Goal: Task Accomplishment & Management: Manage account settings

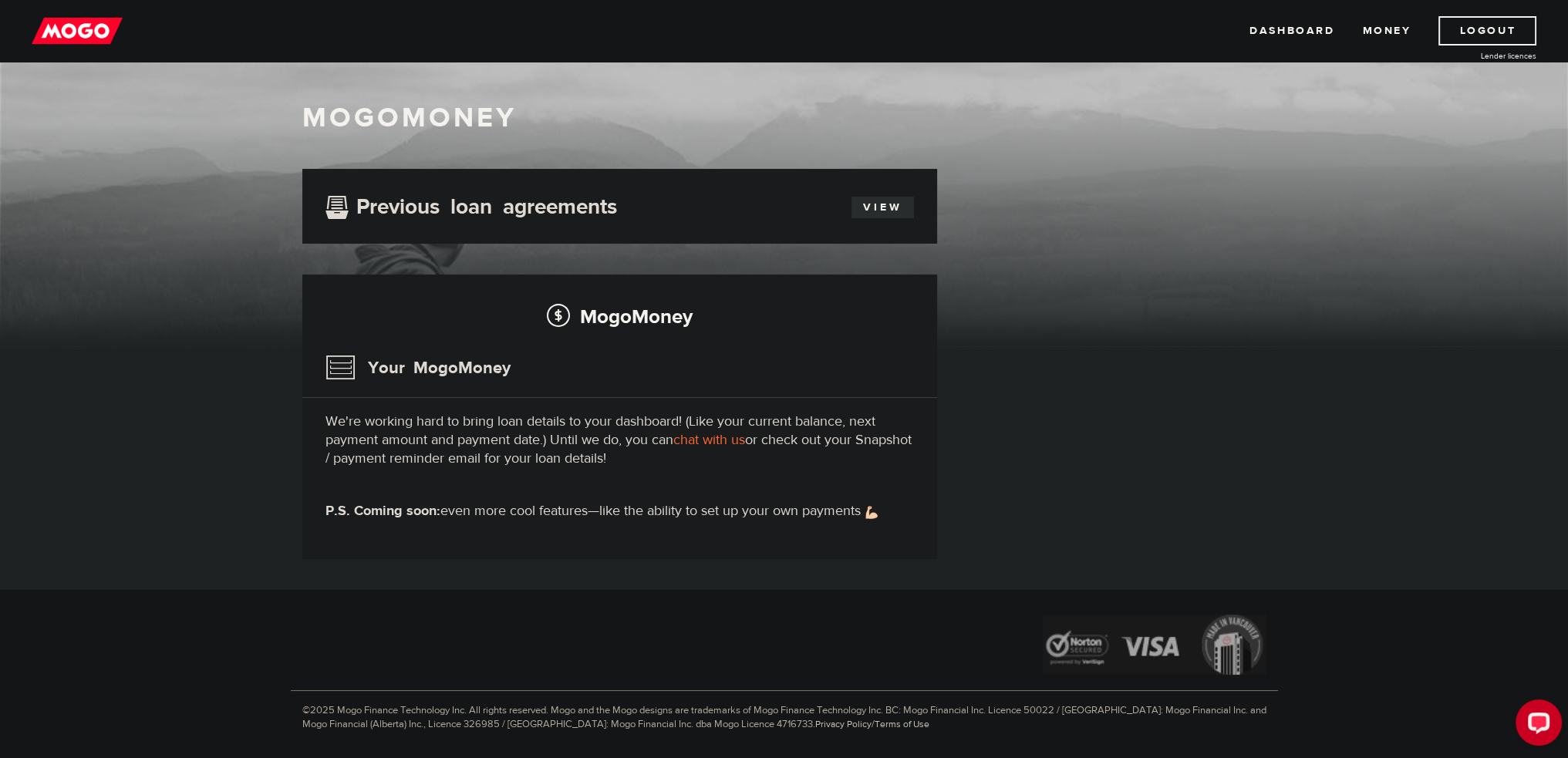
click at [887, 206] on link "View" at bounding box center [883, 207] width 62 height 22
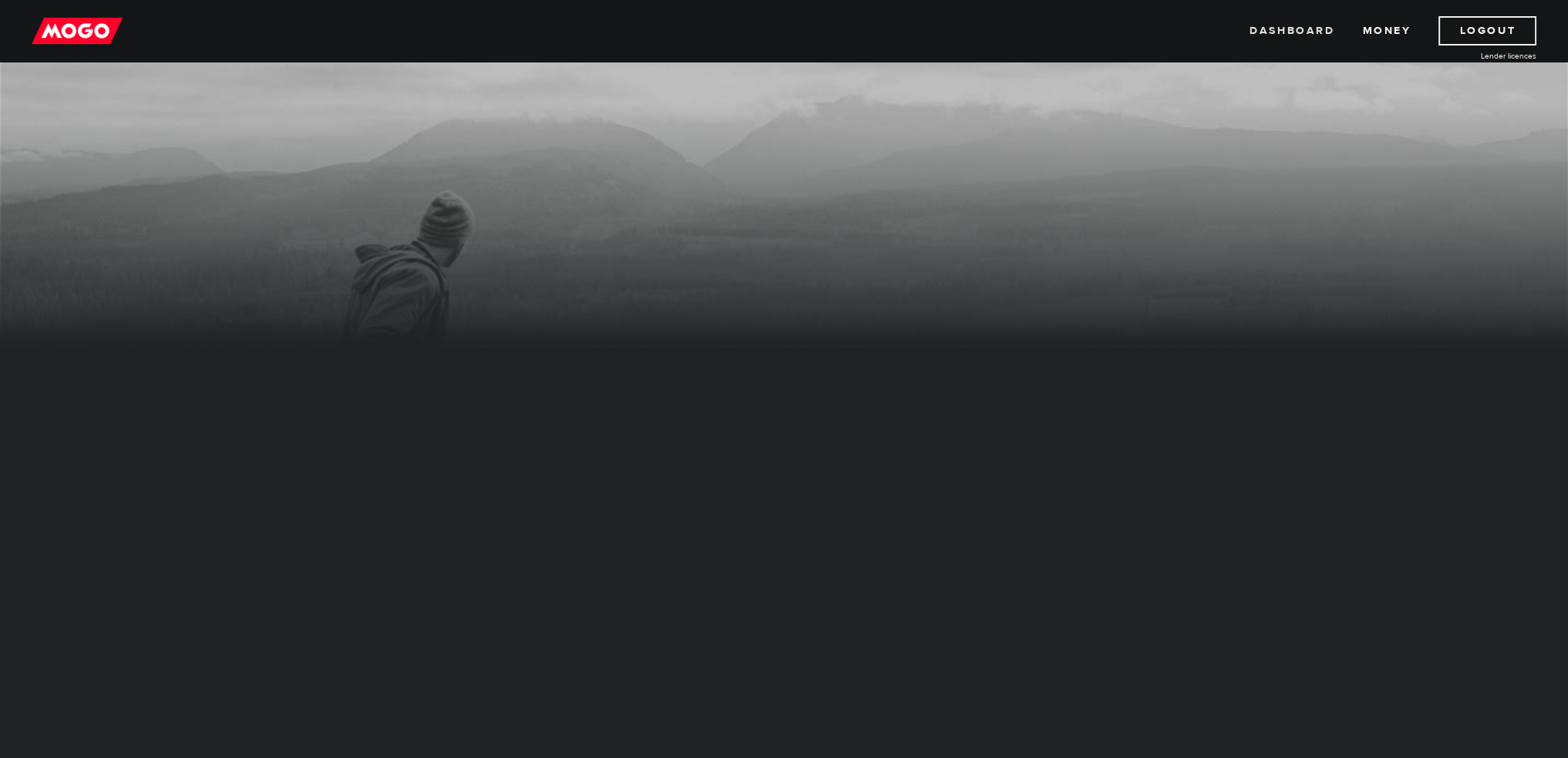
click at [1280, 20] on link "Dashboard" at bounding box center [1291, 30] width 85 height 30
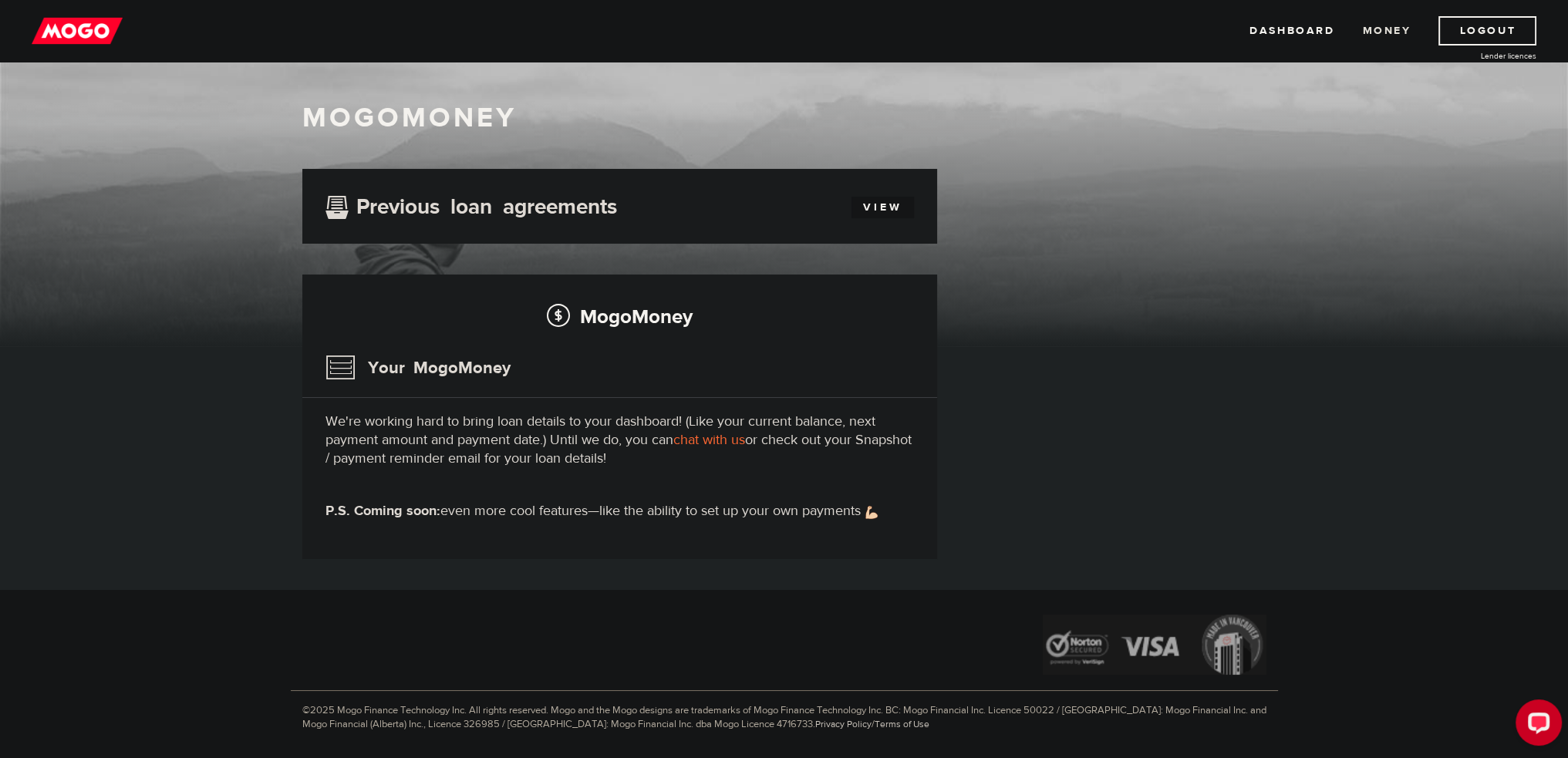
click at [1378, 24] on link "Money" at bounding box center [1387, 30] width 49 height 30
click at [95, 33] on img at bounding box center [78, 30] width 91 height 30
click at [594, 314] on h2 "MogoMoney" at bounding box center [620, 316] width 588 height 32
click at [891, 212] on link "View" at bounding box center [883, 207] width 62 height 22
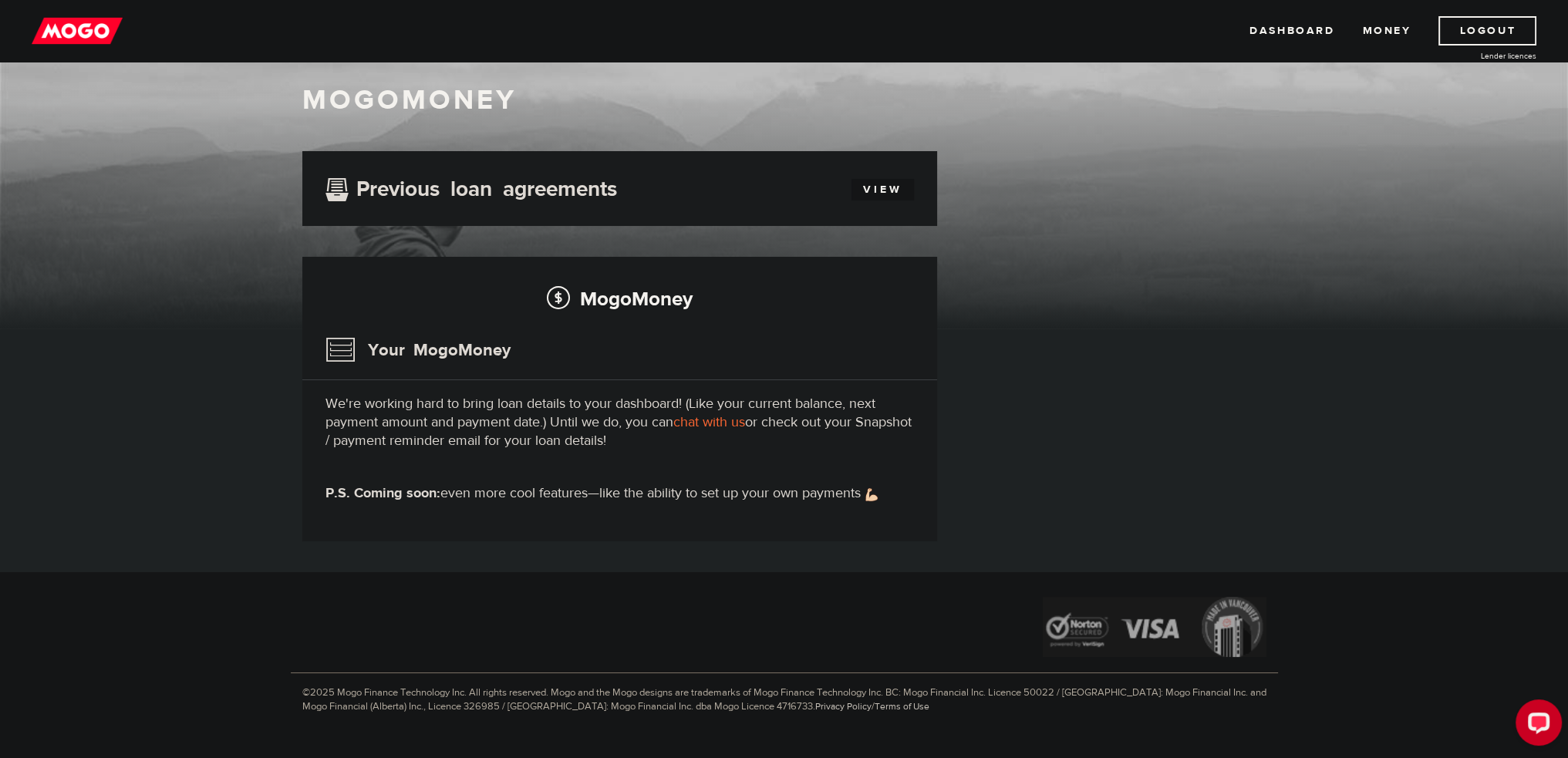
scroll to position [47, 0]
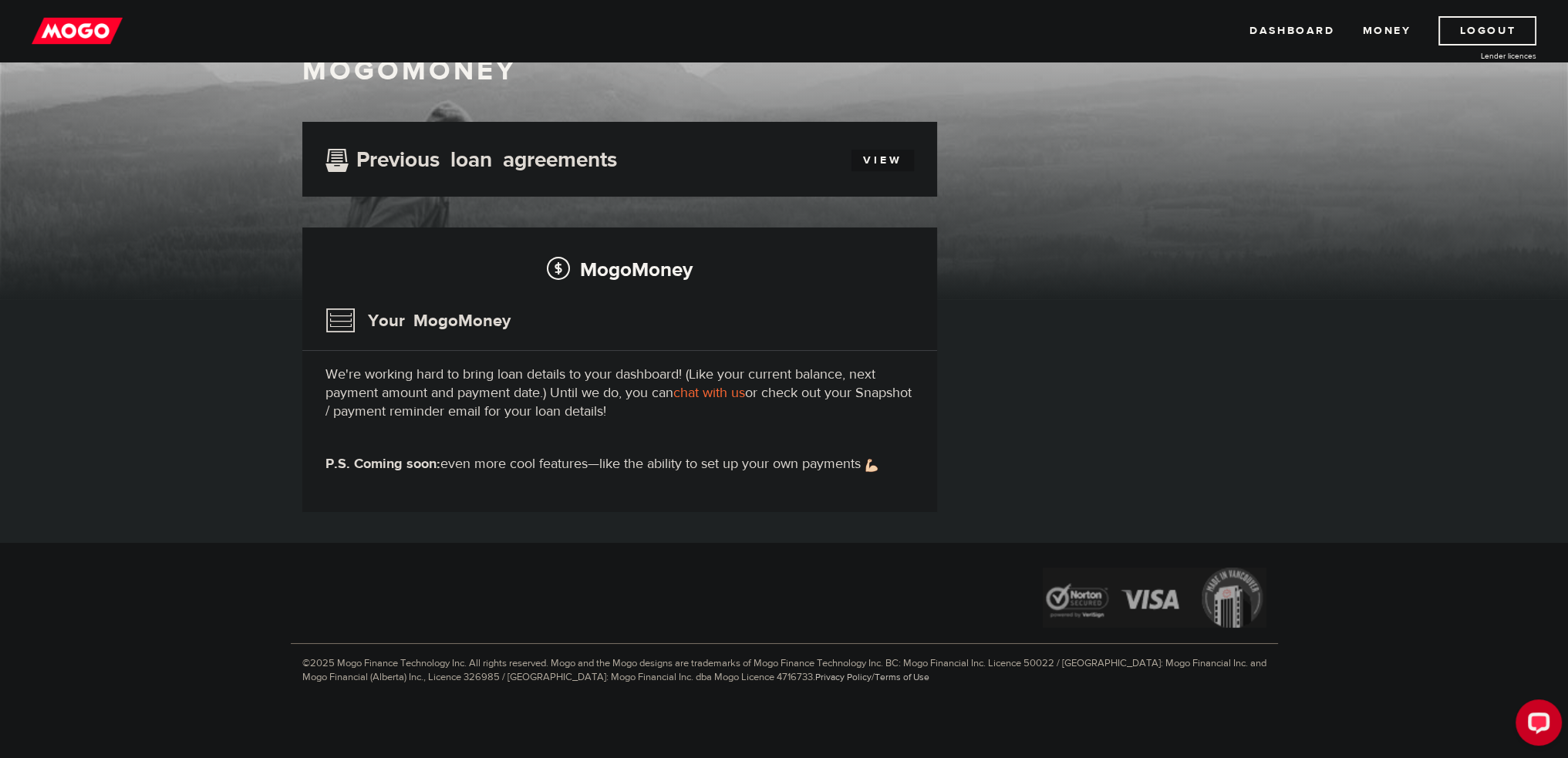
click at [712, 399] on link "chat with us" at bounding box center [709, 393] width 72 height 18
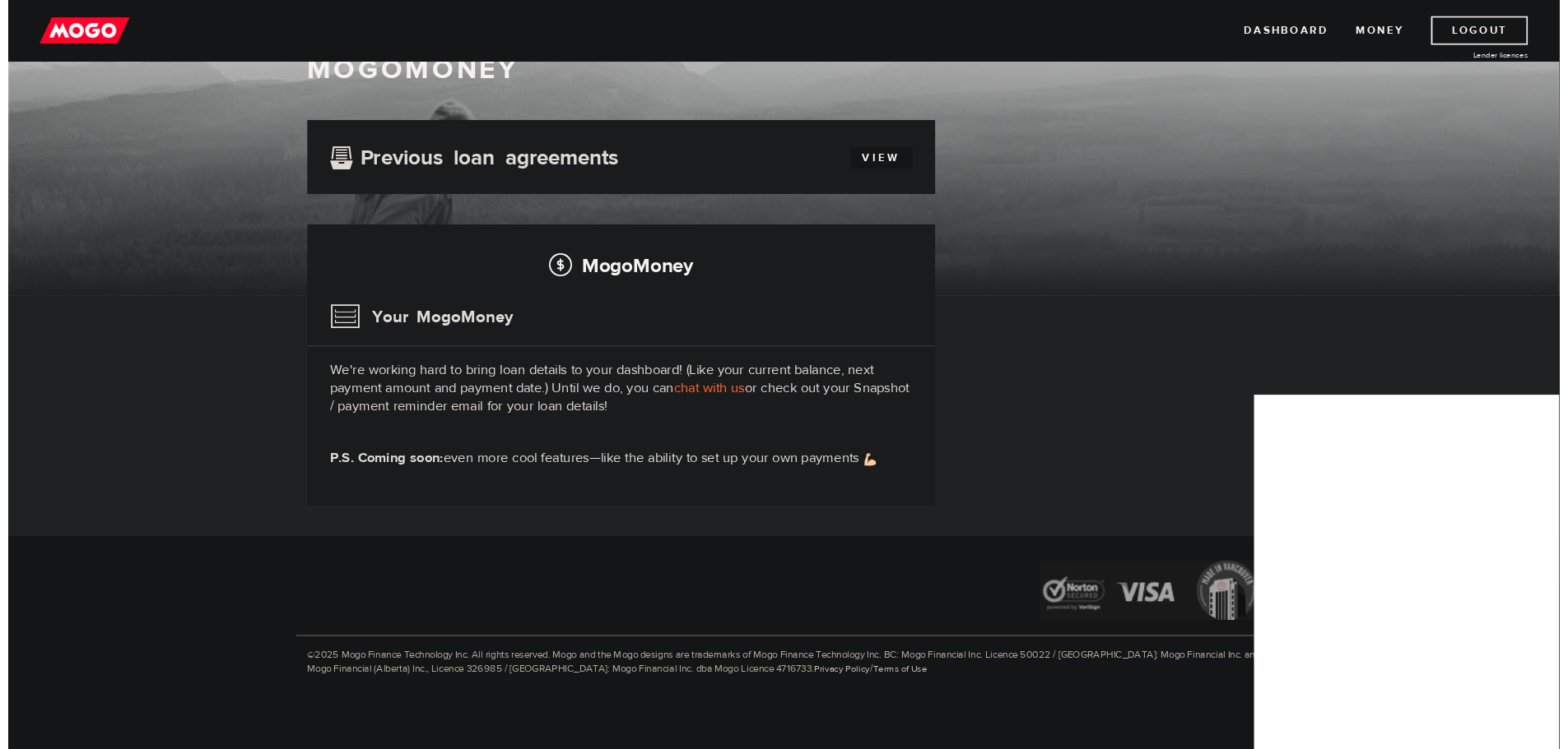
scroll to position [51, 0]
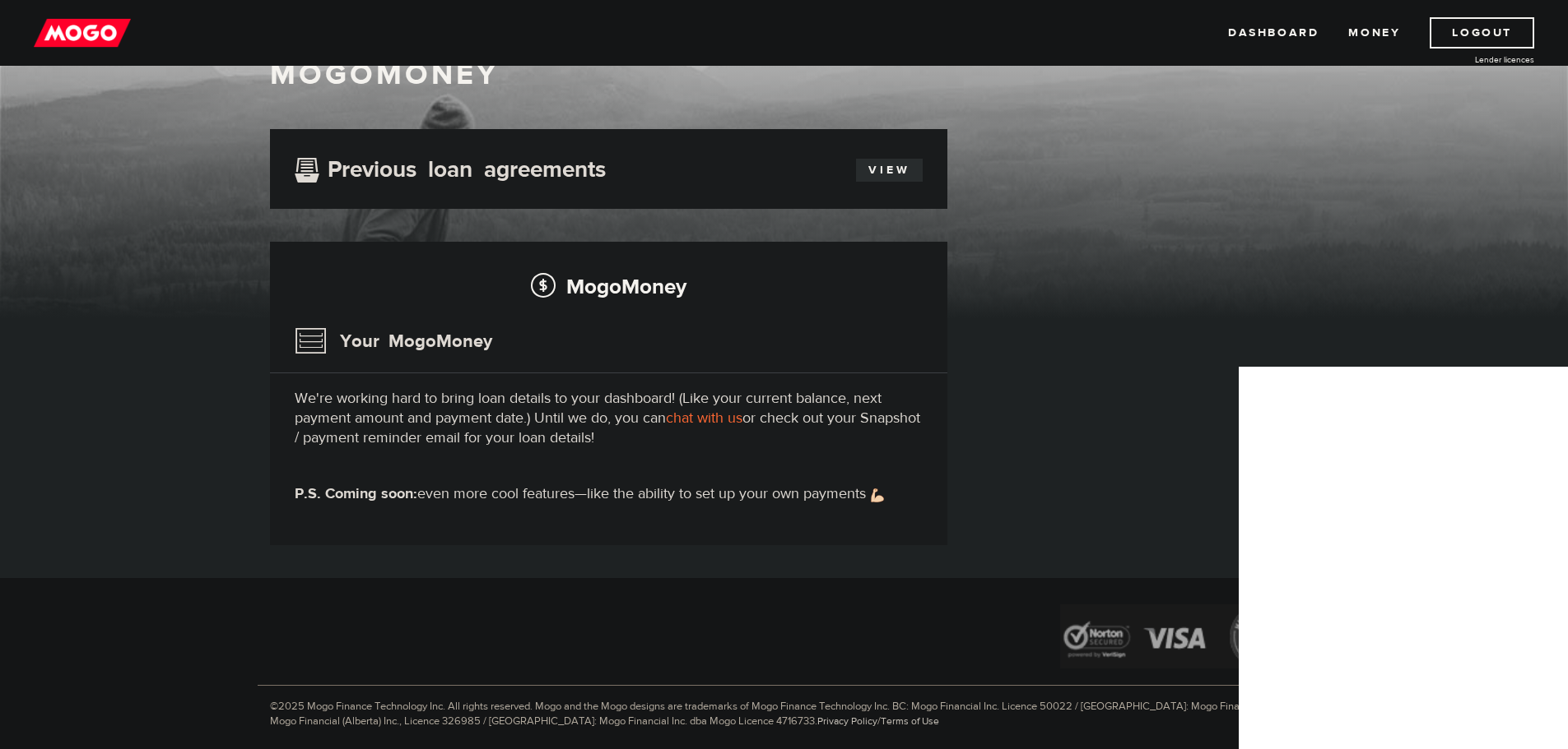
click at [878, 170] on link "View" at bounding box center [889, 171] width 67 height 23
